Goal: Navigation & Orientation: Find specific page/section

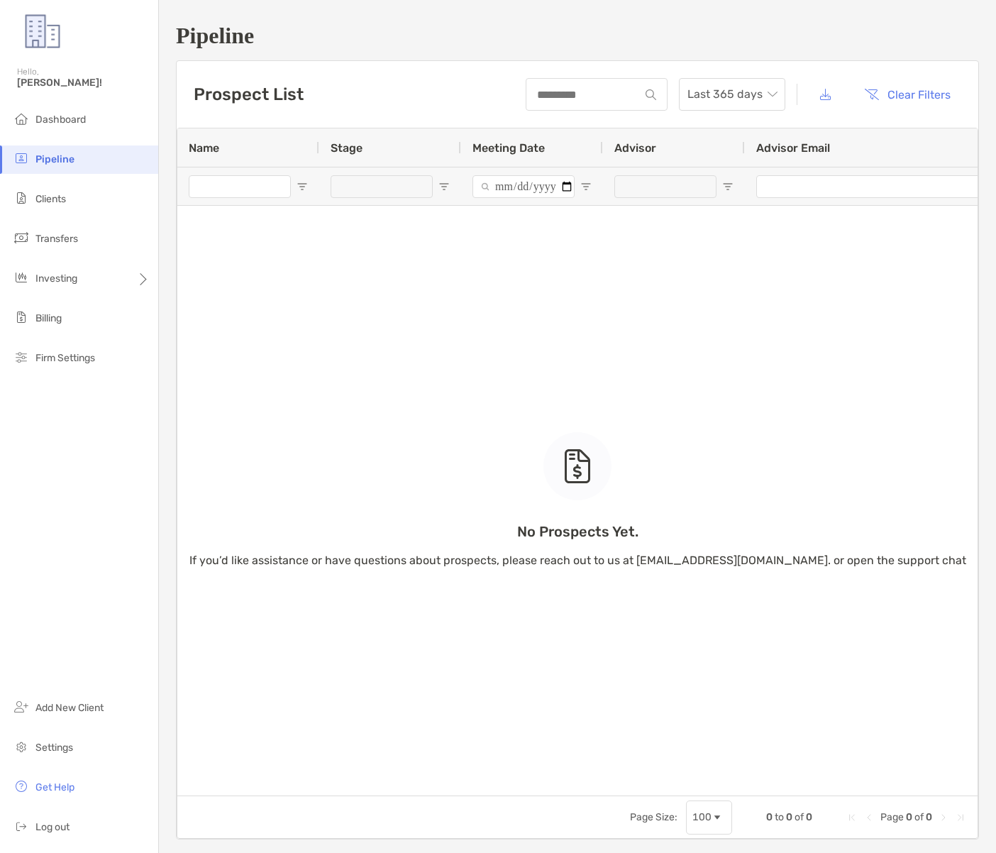
click at [431, 77] on div "Prospect List Last 365 days Clear Filters" at bounding box center [578, 94] width 802 height 67
click at [70, 118] on span "Dashboard" at bounding box center [60, 120] width 50 height 12
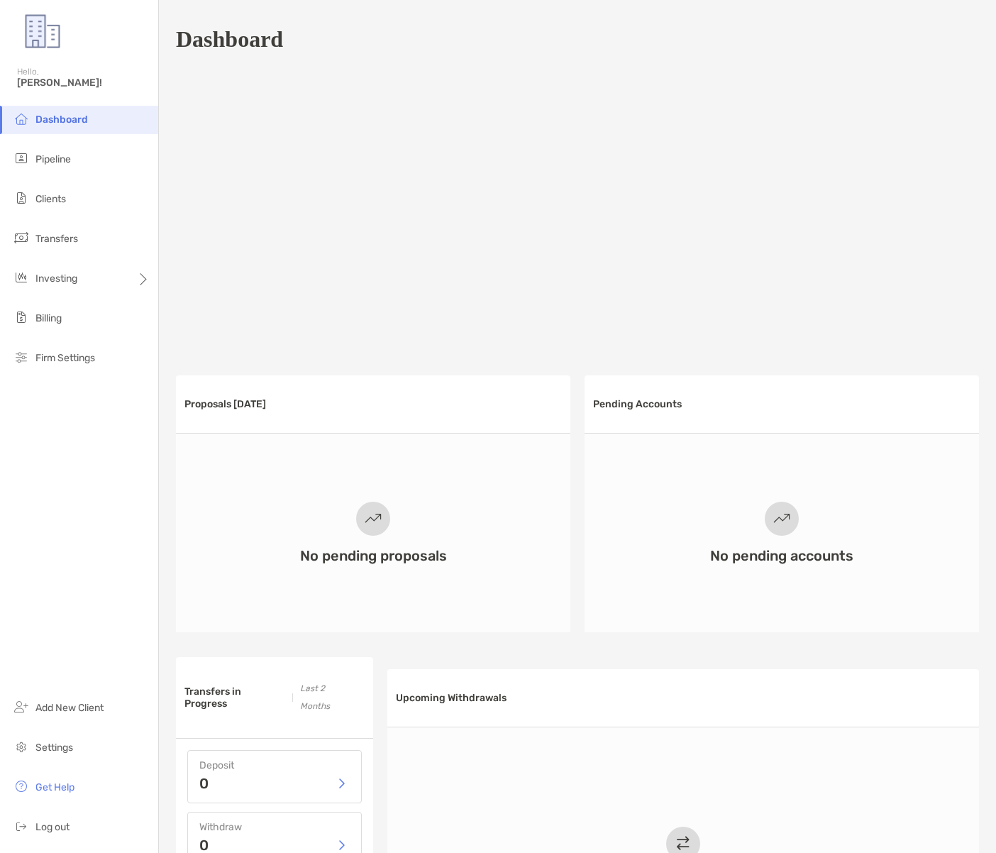
click at [62, 114] on span "Dashboard" at bounding box center [61, 120] width 53 height 12
